Goal: Information Seeking & Learning: Learn about a topic

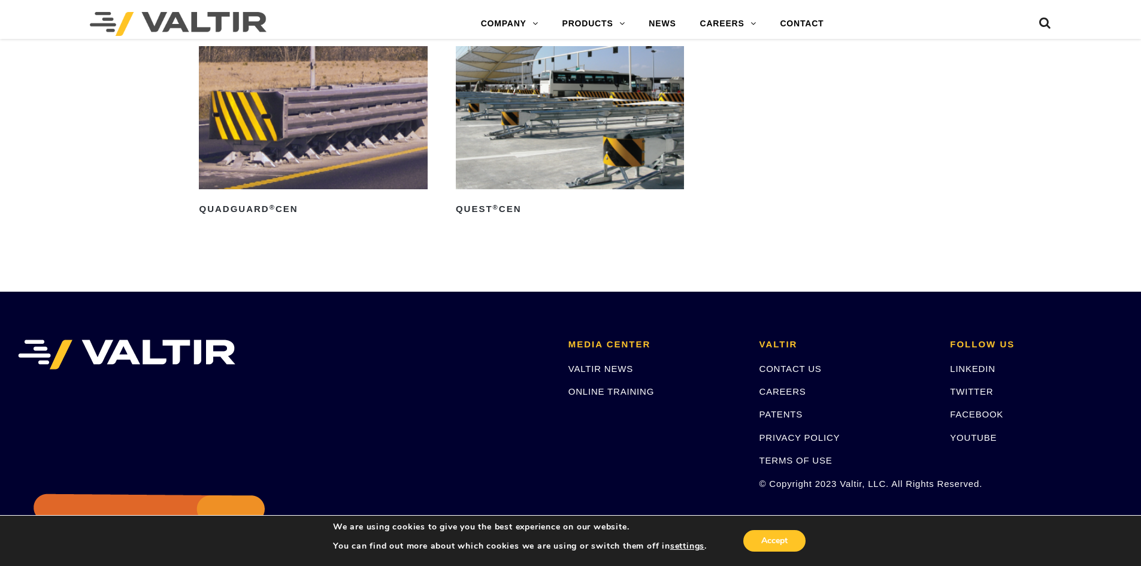
scroll to position [4132, 0]
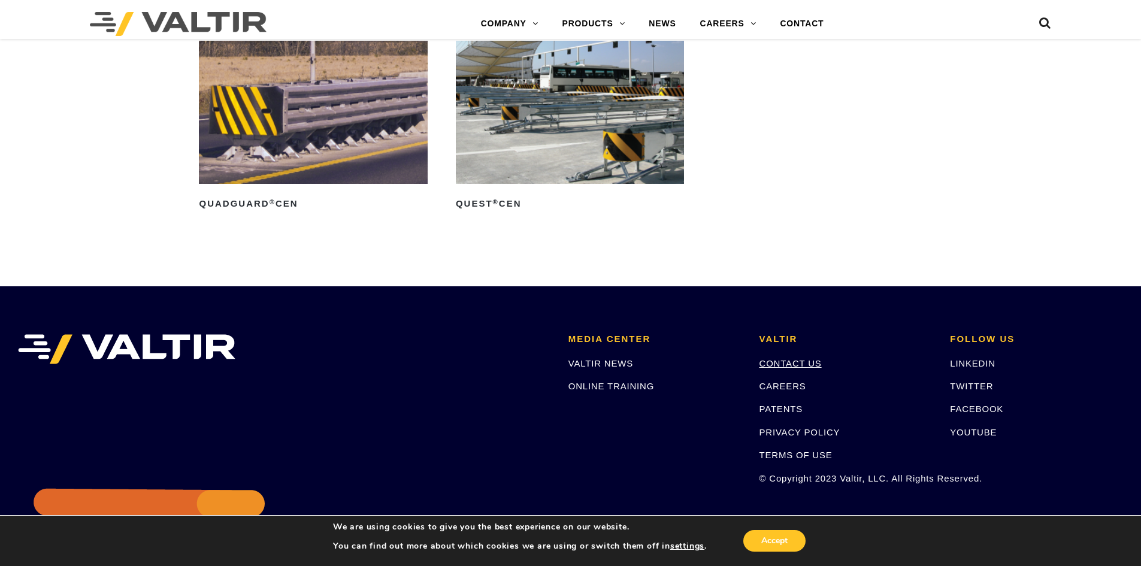
click at [812, 363] on link "CONTACT US" at bounding box center [790, 363] width 62 height 10
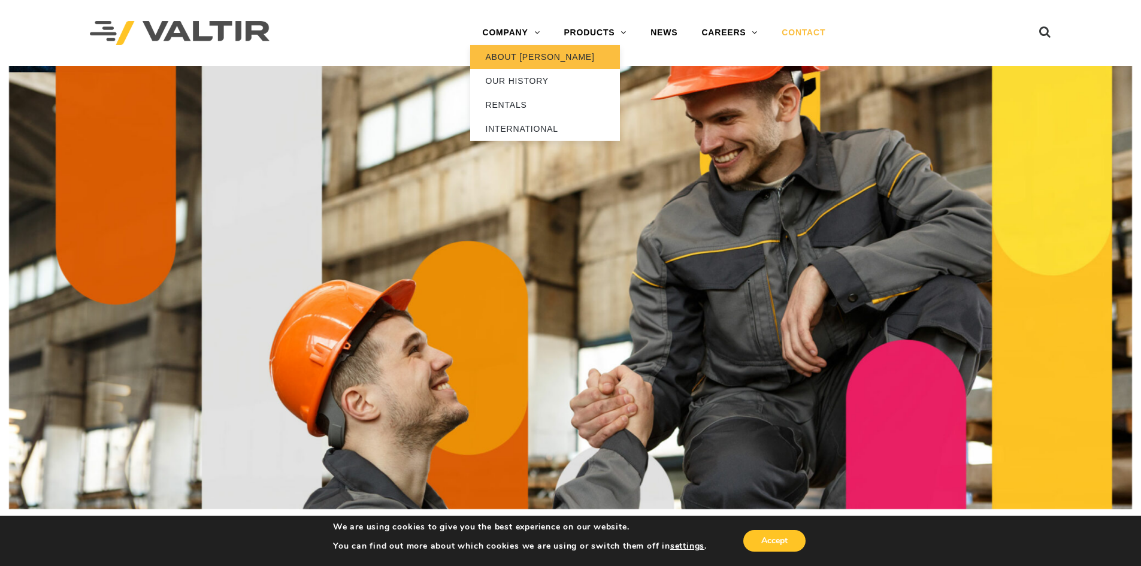
click at [523, 50] on link "ABOUT [PERSON_NAME]" at bounding box center [545, 57] width 150 height 24
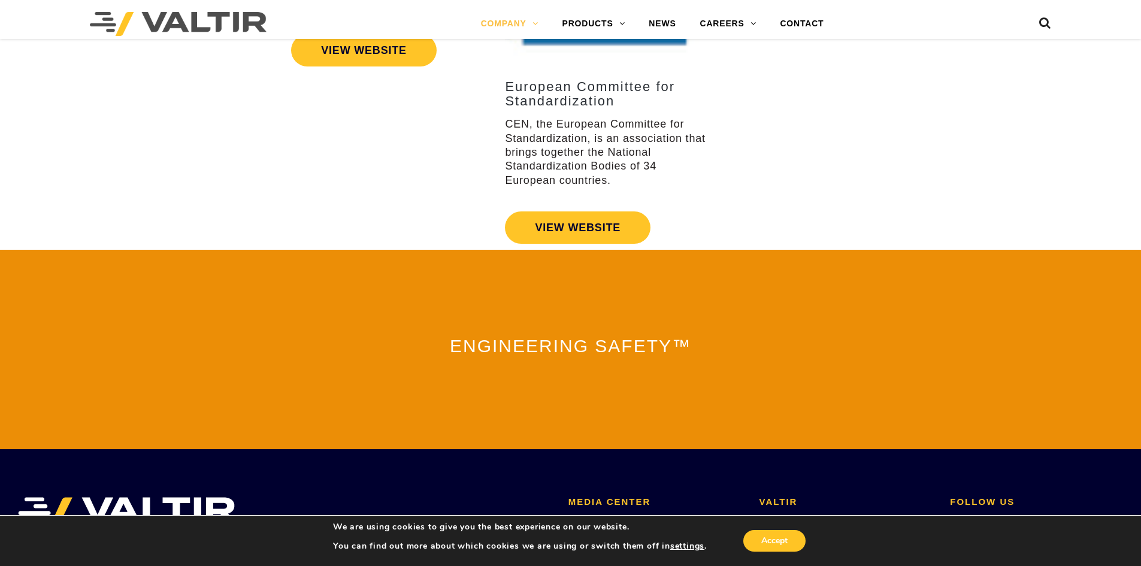
scroll to position [2332, 0]
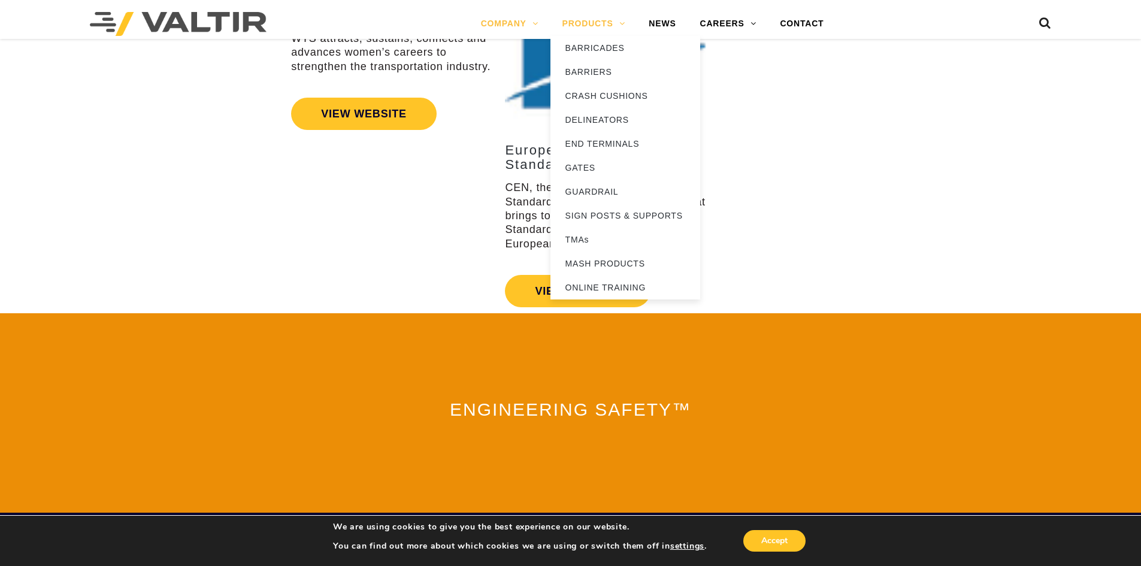
click at [583, 17] on link "PRODUCTS" at bounding box center [593, 24] width 87 height 24
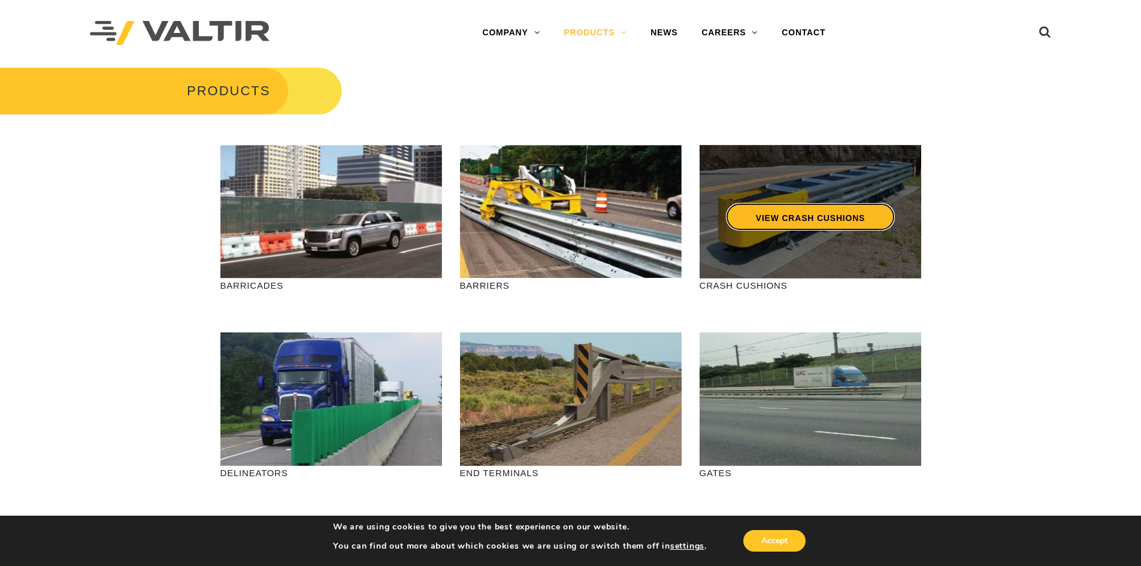
click at [832, 219] on link "VIEW CRASH CUSHIONS" at bounding box center [809, 217] width 169 height 28
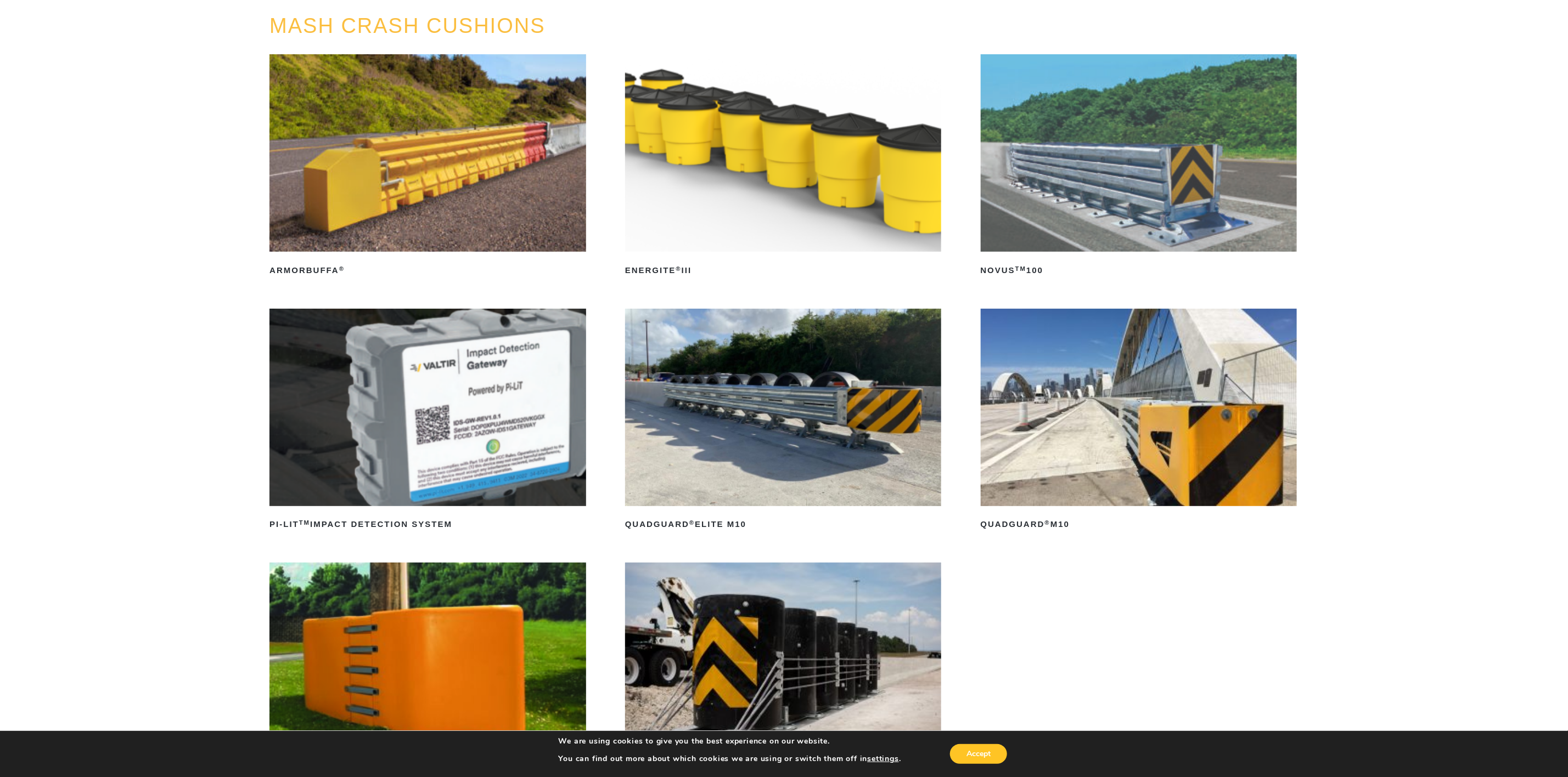
scroll to position [165, 0]
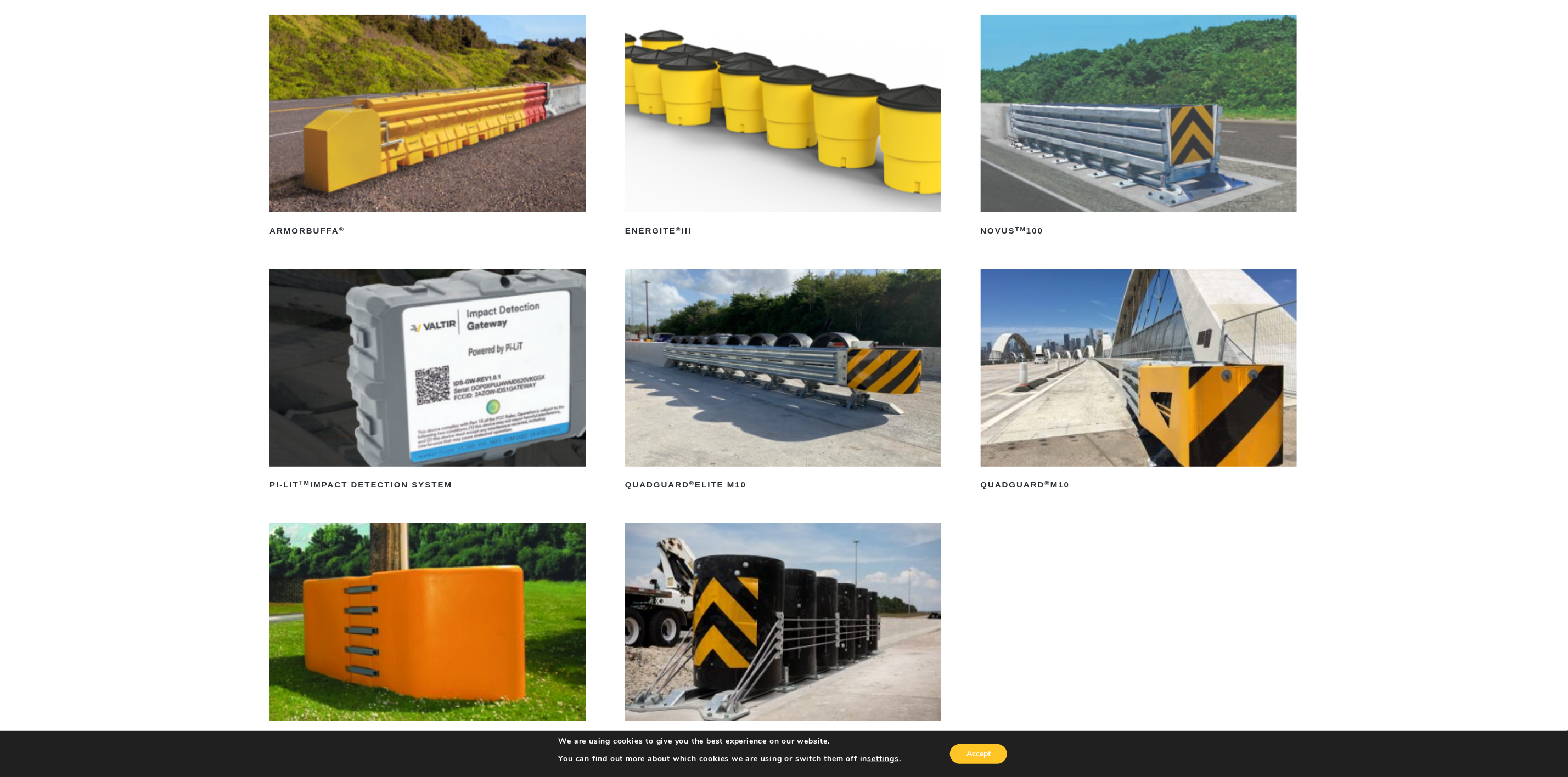
click at [1045, 204] on div "MASH CRASH CUSHIONS ArmorBuffa ® Read more ENERGITE ® III Read more NOVUS TM 10…" at bounding box center [784, 403] width 1568 height 856
